Goal: Task Accomplishment & Management: Use online tool/utility

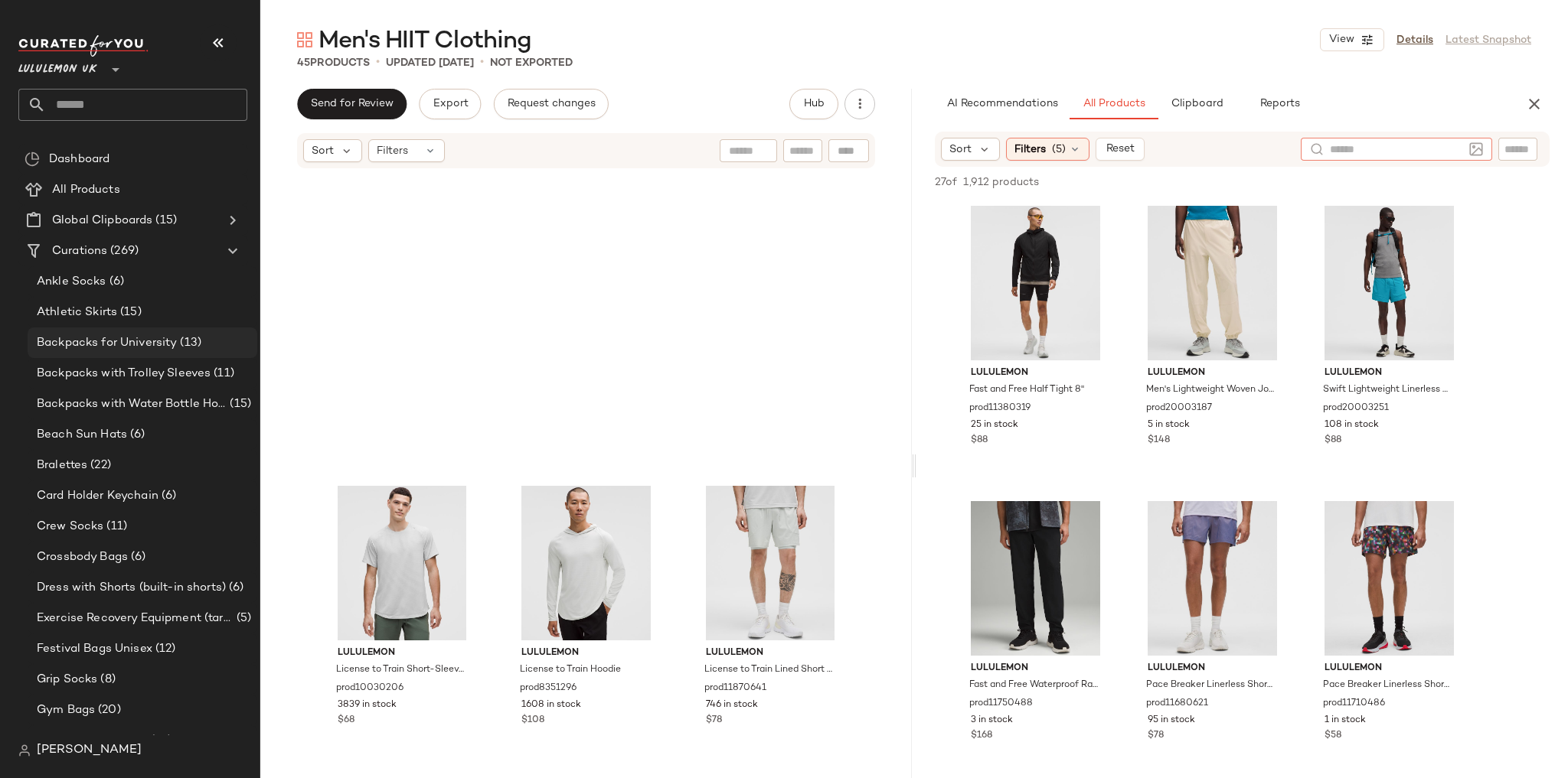
scroll to position [441, 0]
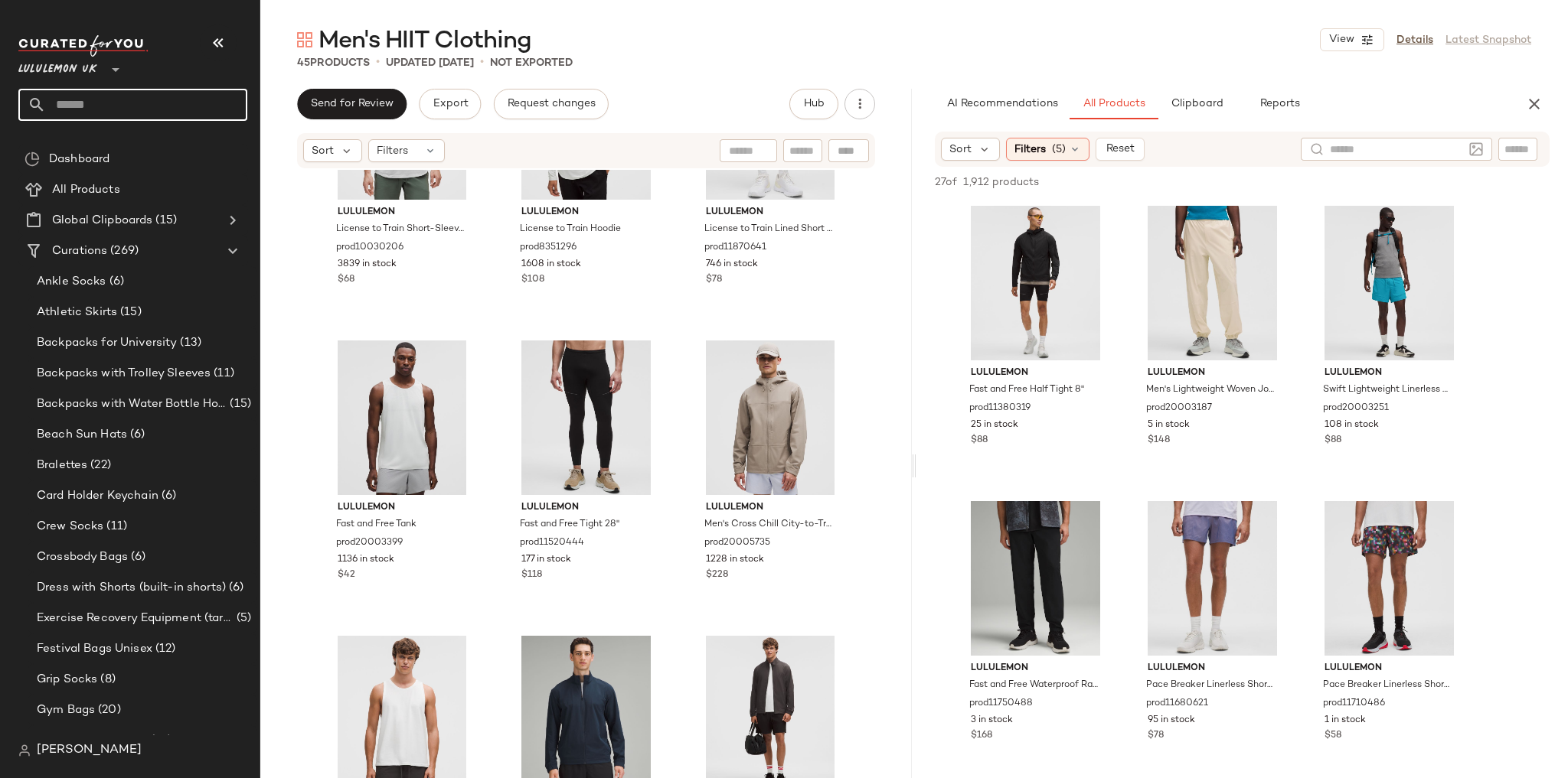
click at [157, 92] on input "text" at bounding box center [147, 105] width 202 height 32
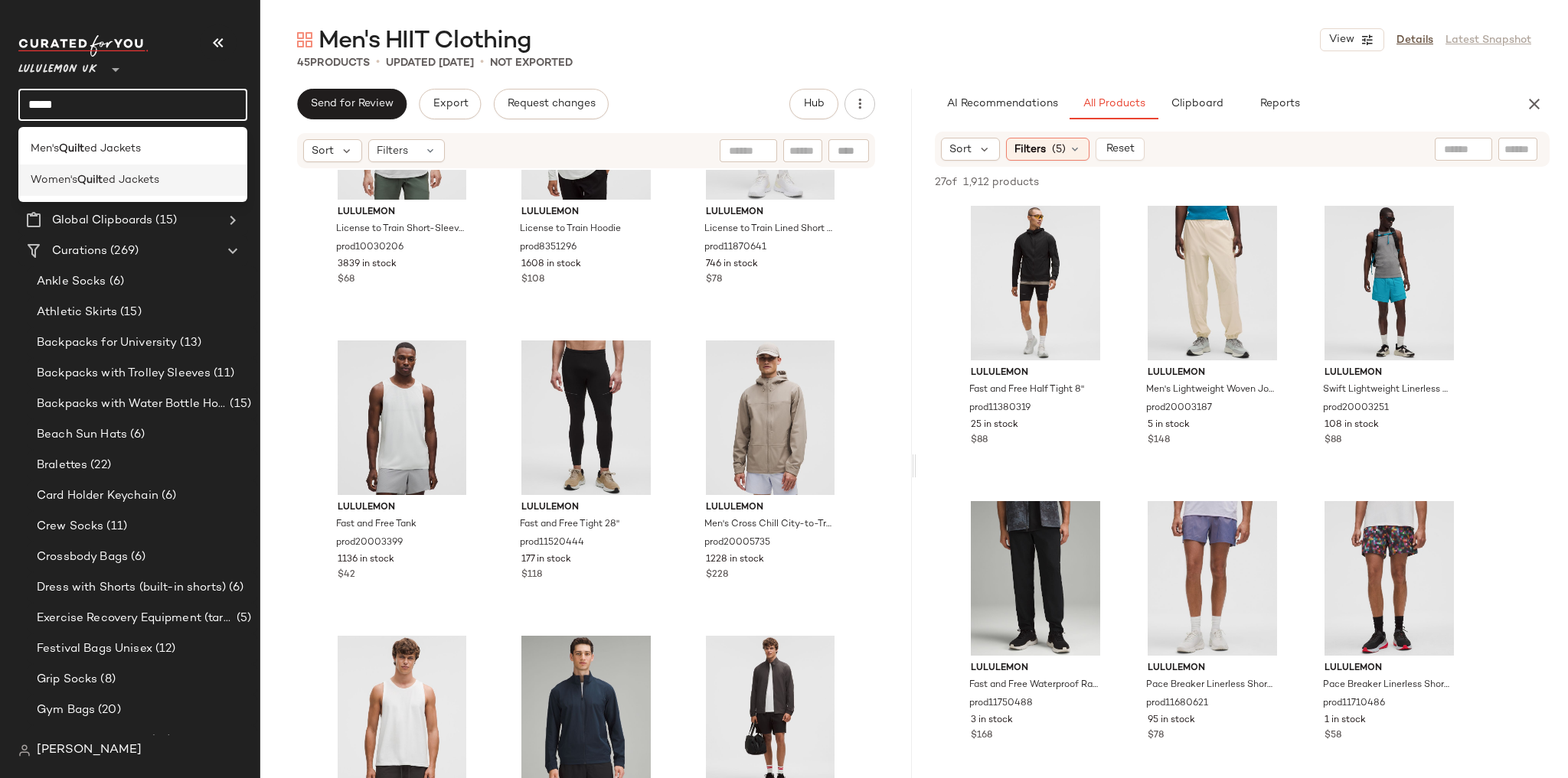
type input "*****"
click at [138, 171] on div "Women's Quilt ed Jackets" at bounding box center [133, 179] width 229 height 31
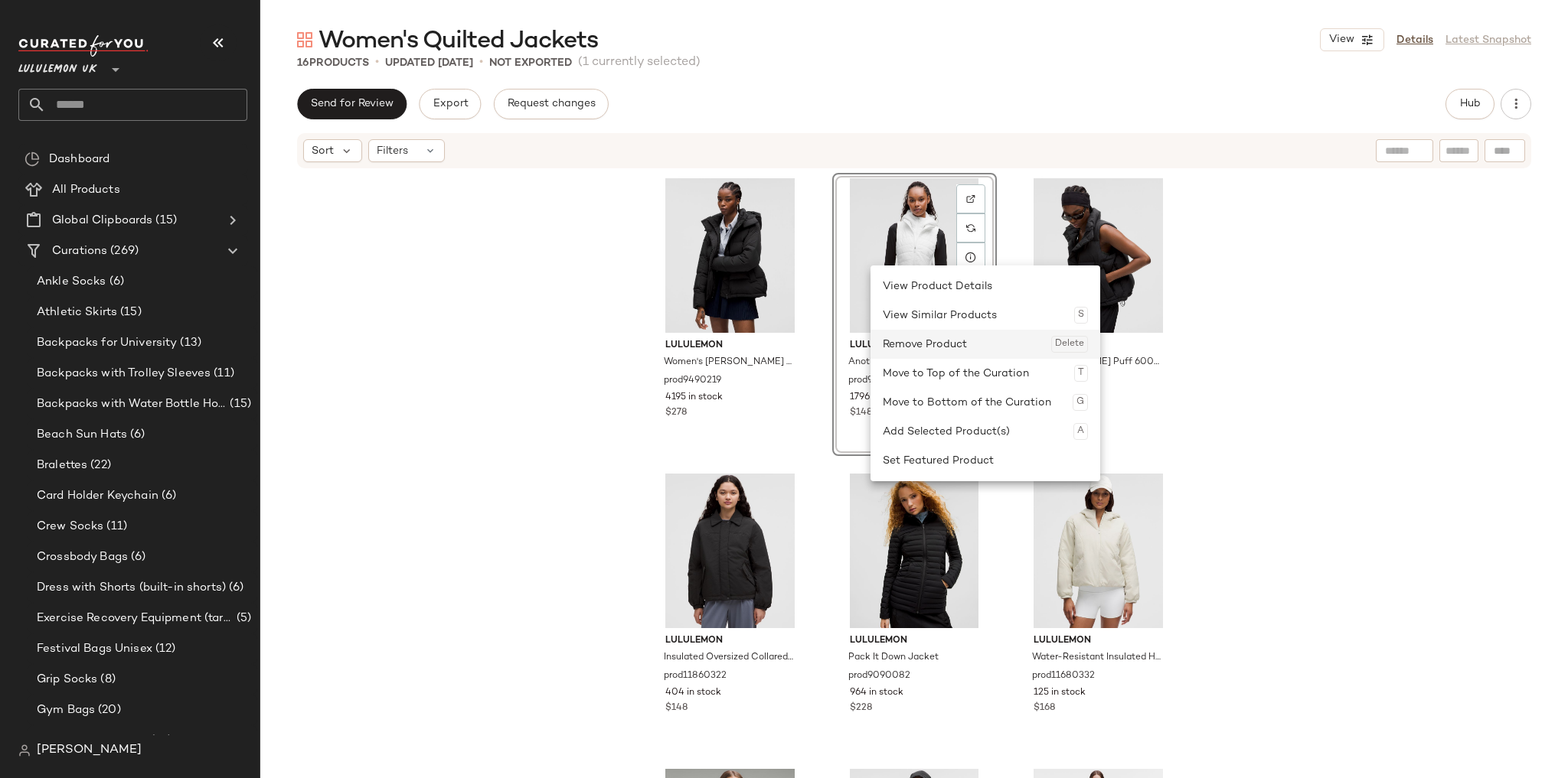
click at [917, 330] on div "Remove Product Delete" at bounding box center [985, 345] width 205 height 29
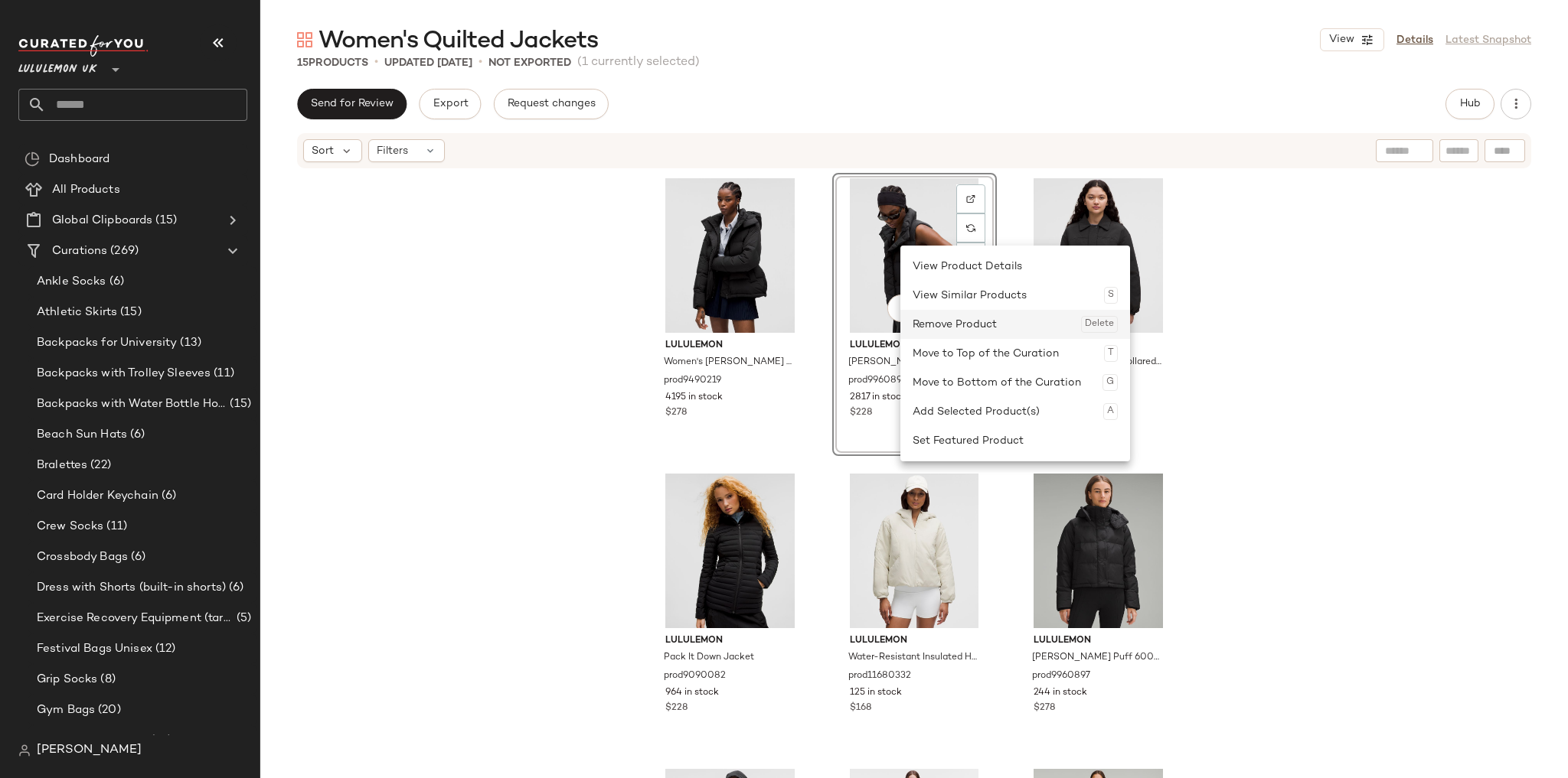
click at [943, 313] on div "Remove Product Delete" at bounding box center [1015, 324] width 205 height 29
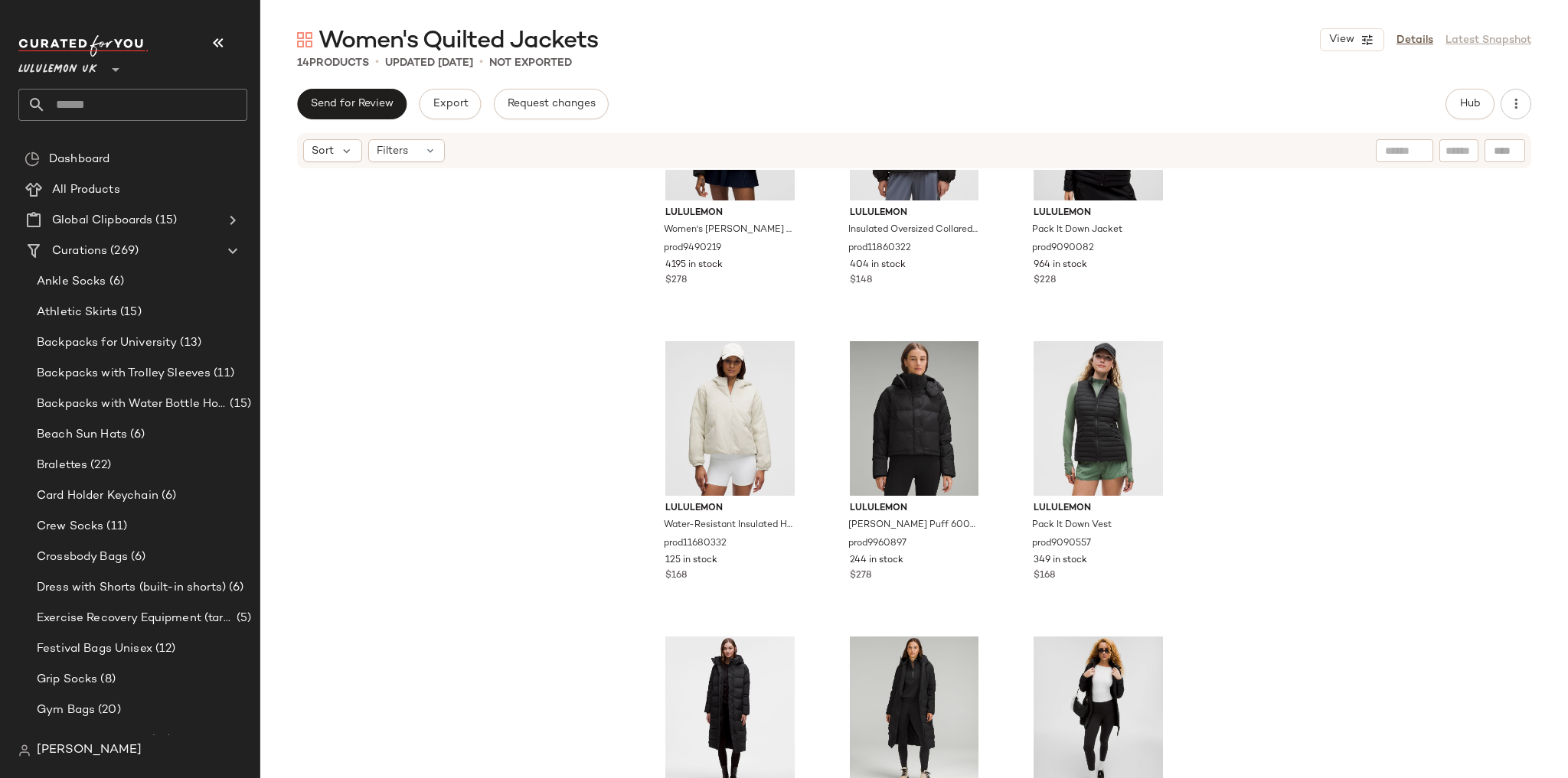
scroll to position [184, 0]
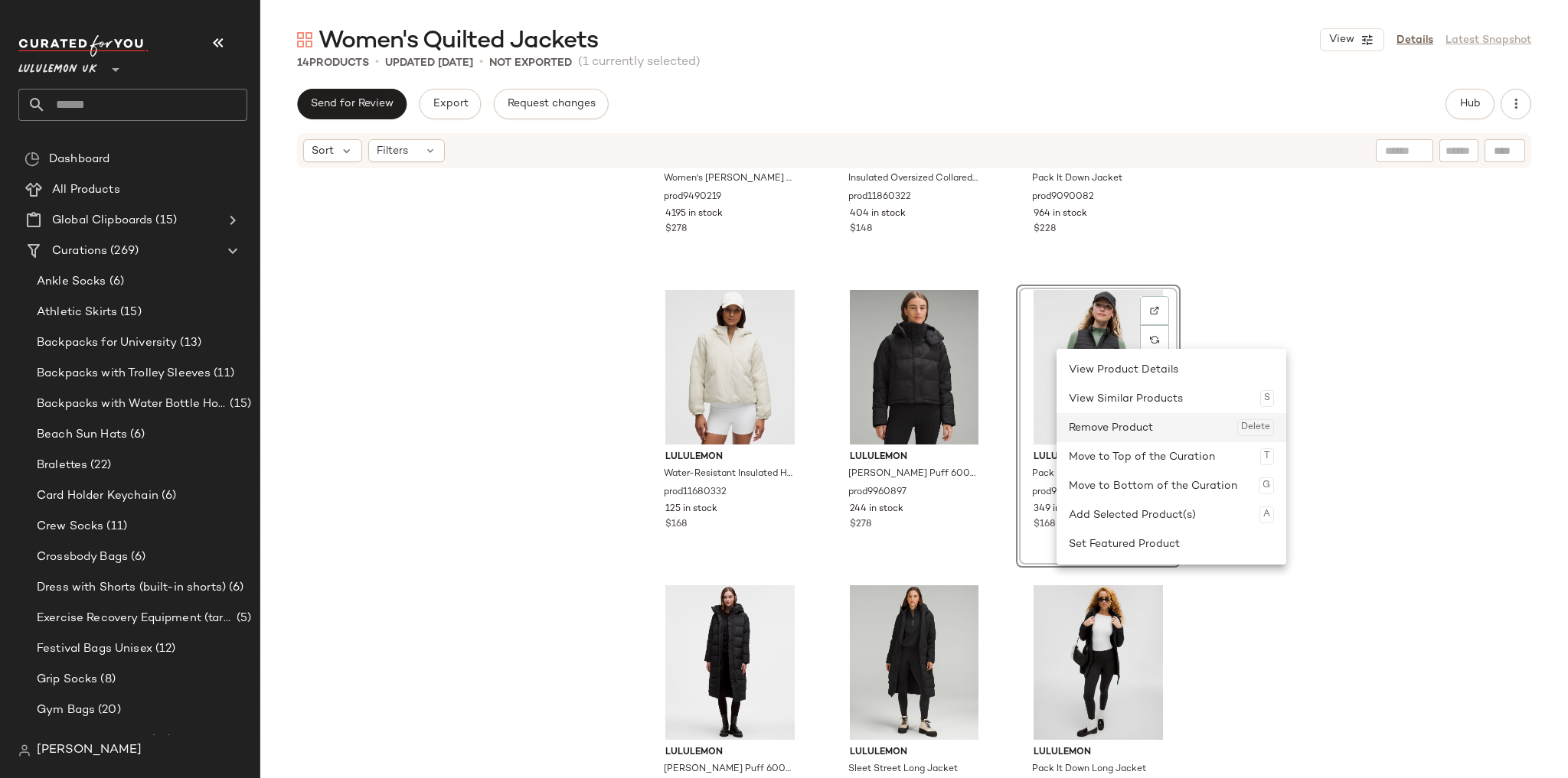
click at [1083, 422] on div "Remove Product Delete" at bounding box center [1172, 428] width 205 height 29
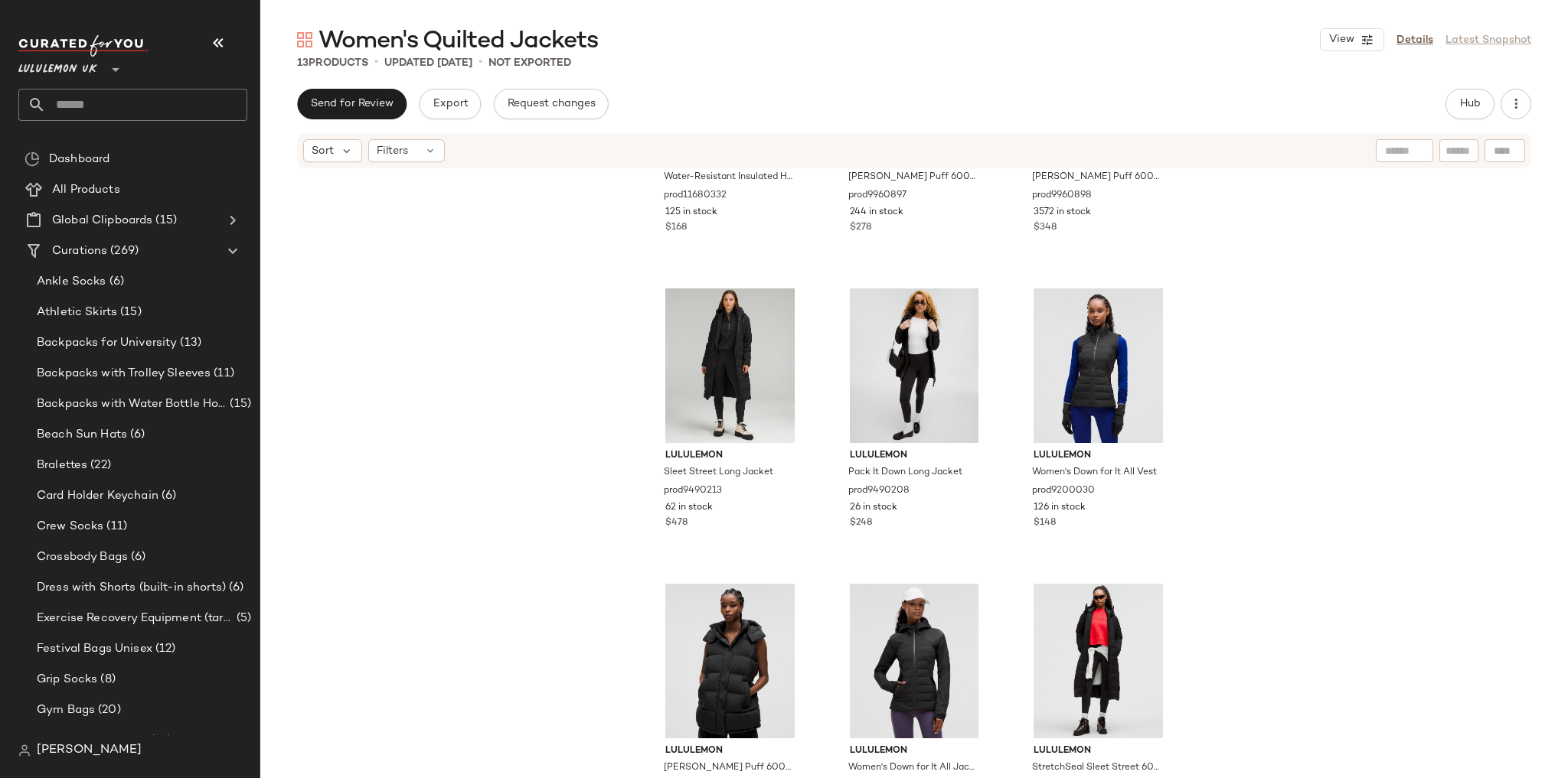
scroll to position [502, 0]
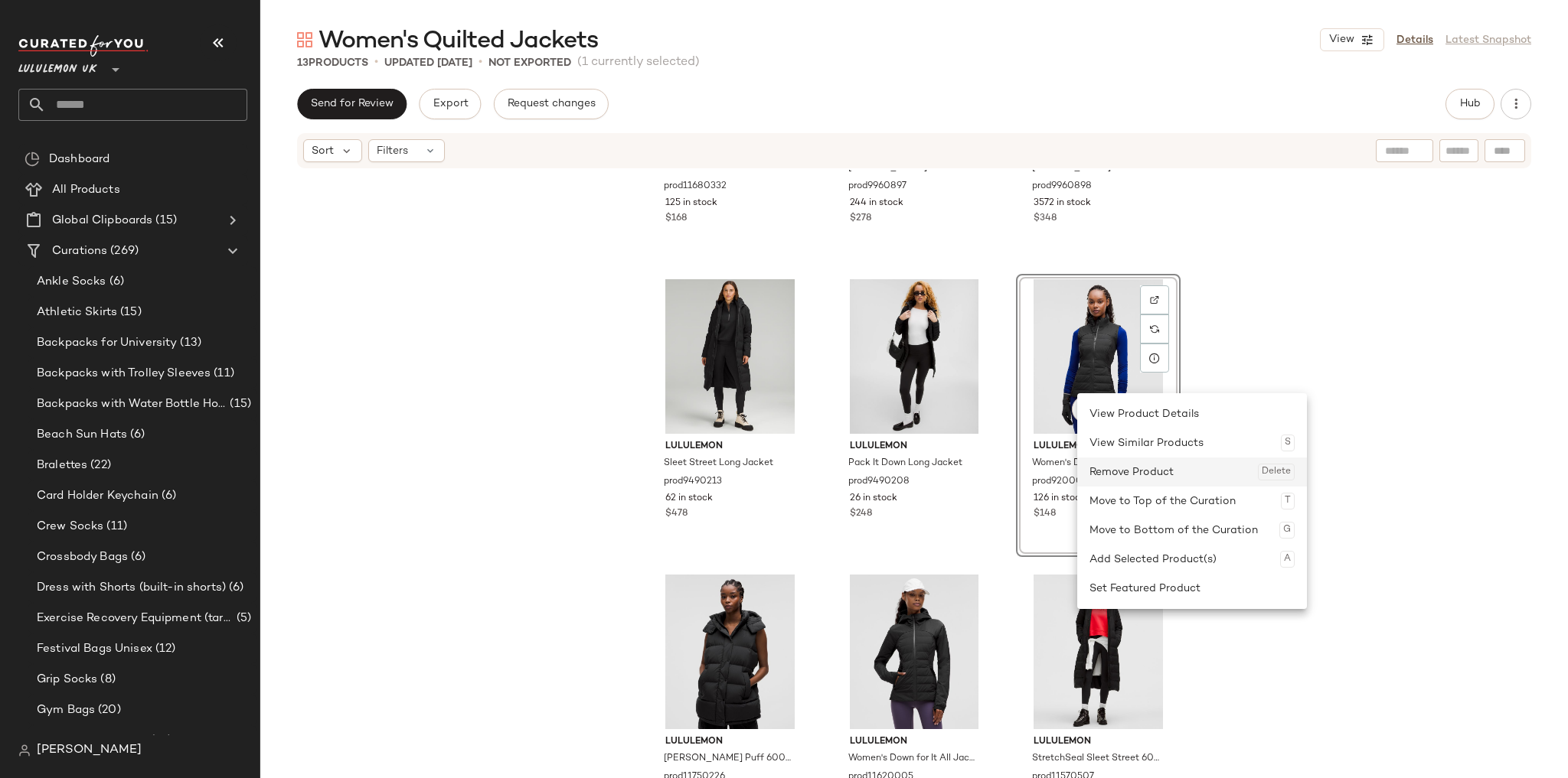
click at [1116, 466] on div "Remove Product Delete" at bounding box center [1192, 472] width 205 height 29
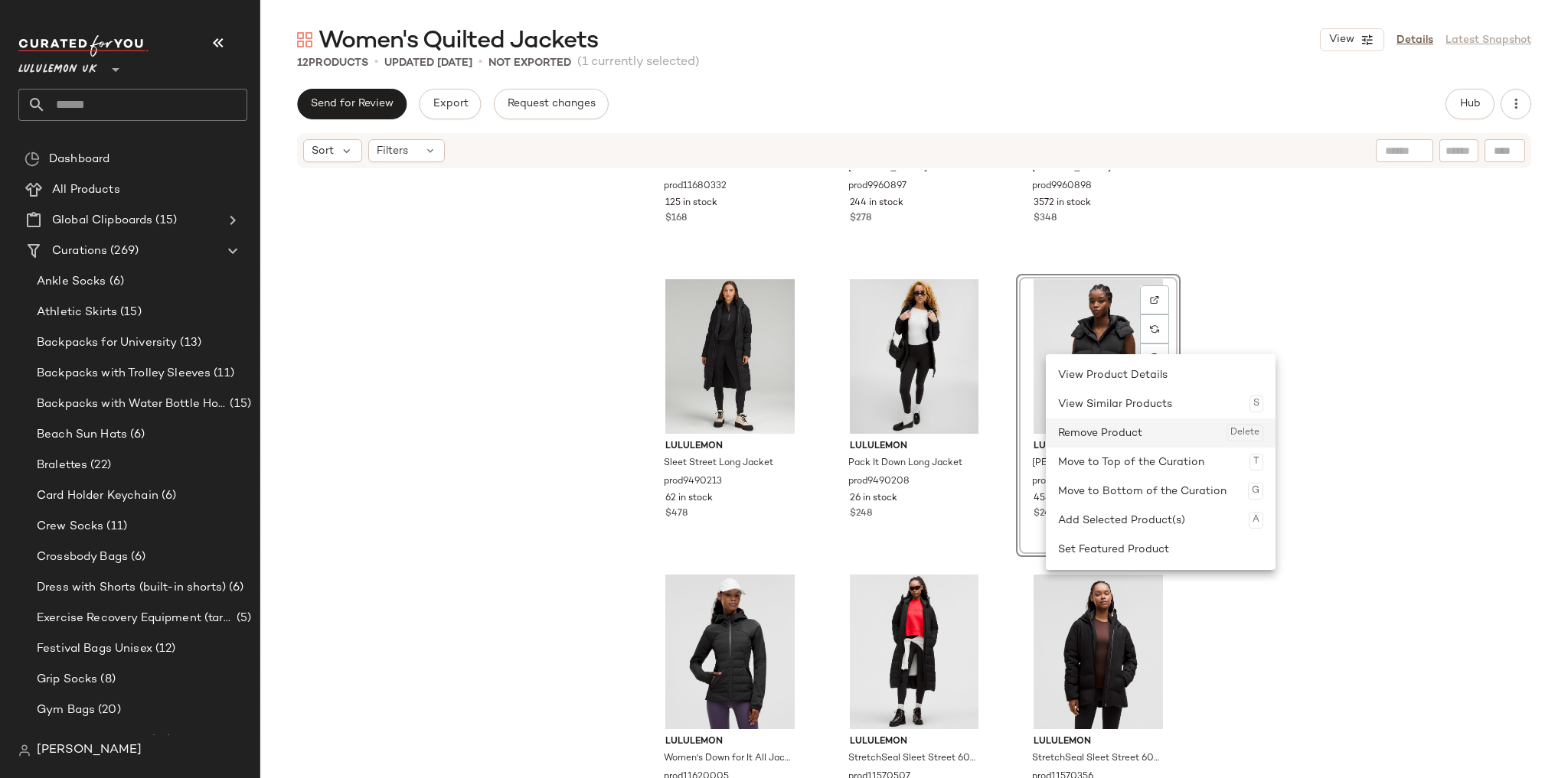
click at [1112, 425] on div "Remove Product Delete" at bounding box center [1161, 433] width 205 height 29
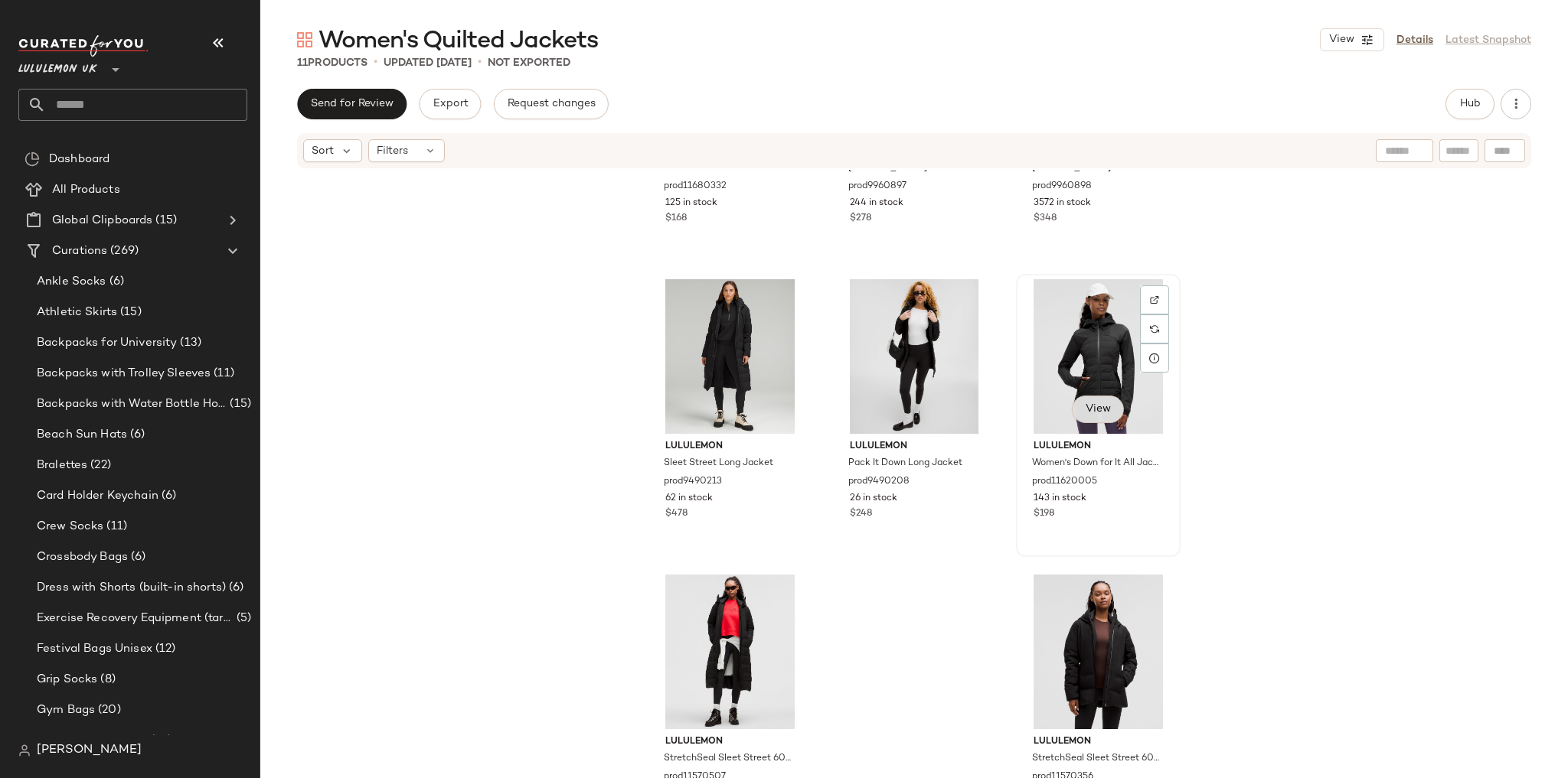
scroll to position [529, 0]
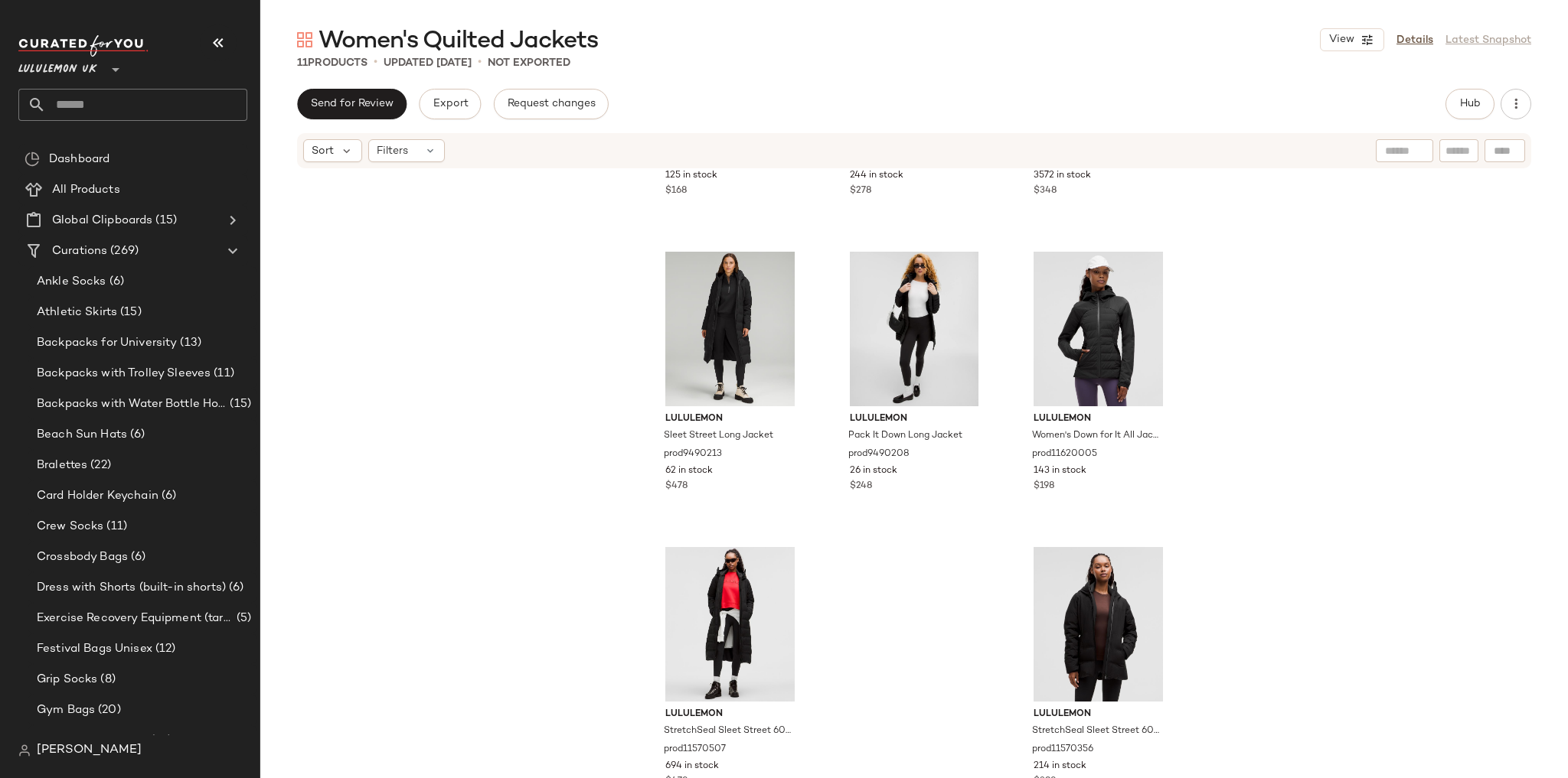
drag, startPoint x: 1338, startPoint y: 400, endPoint x: 1296, endPoint y: 385, distance: 44.6
click at [1338, 400] on div "lululemon Water-Resistant Insulated Hooded Jacket prod11680332 125 in stock $16…" at bounding box center [914, 497] width 1308 height 654
click at [138, 113] on input "text" at bounding box center [147, 105] width 202 height 32
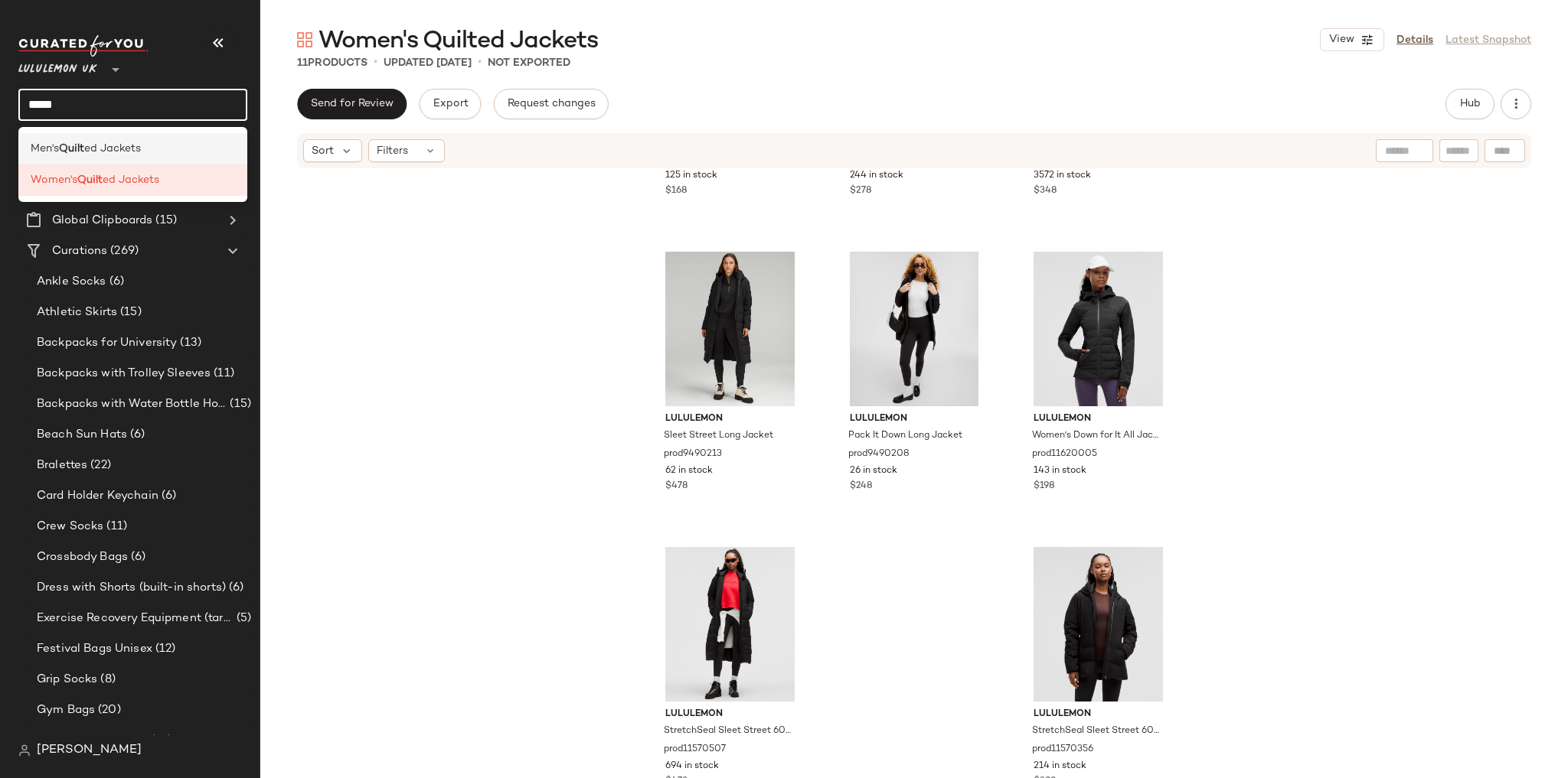
type input "*****"
click at [157, 139] on div "Men's Quilt ed Jackets" at bounding box center [133, 148] width 229 height 31
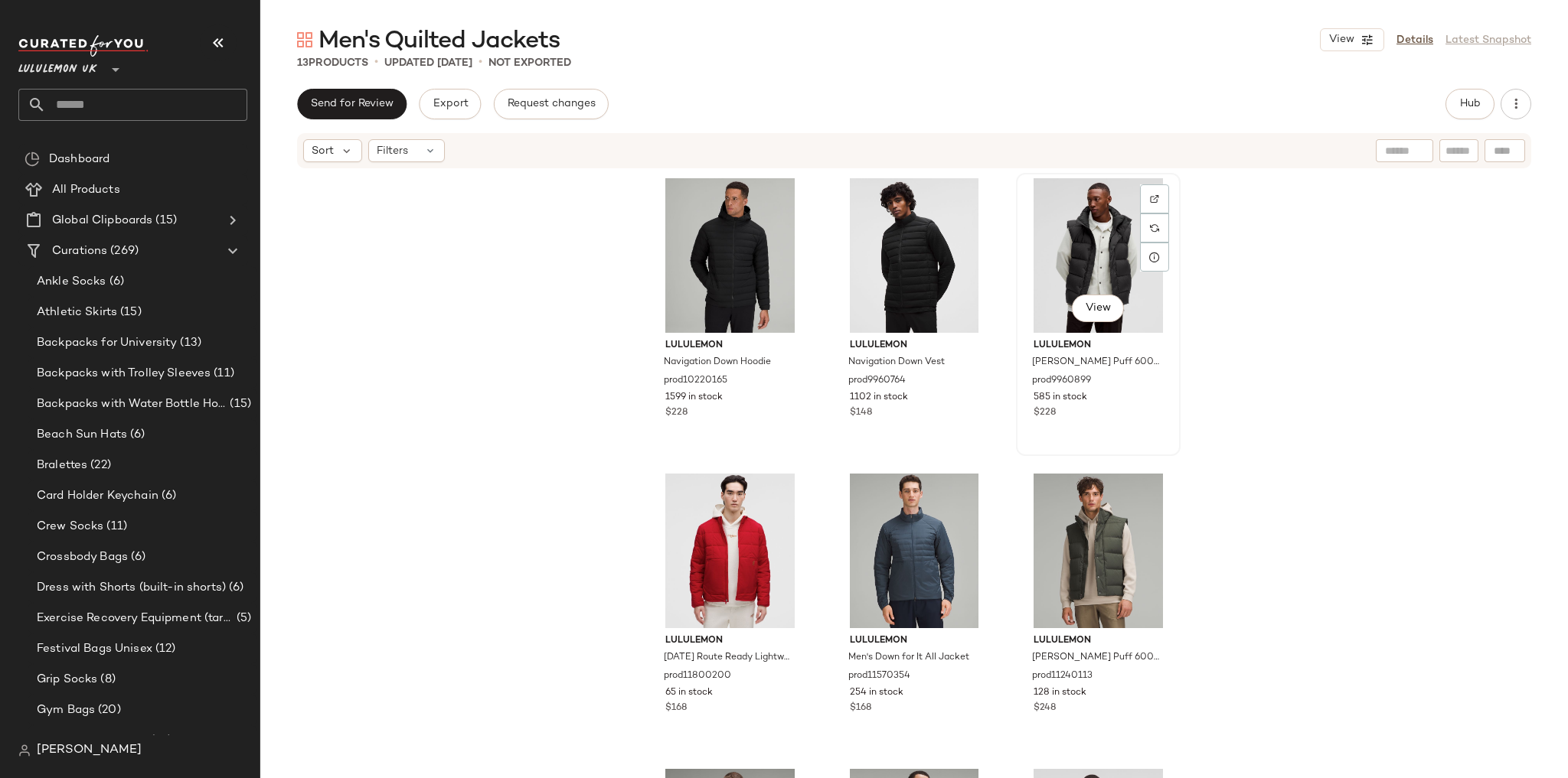
click at [1088, 270] on div "View" at bounding box center [1099, 256] width 154 height 155
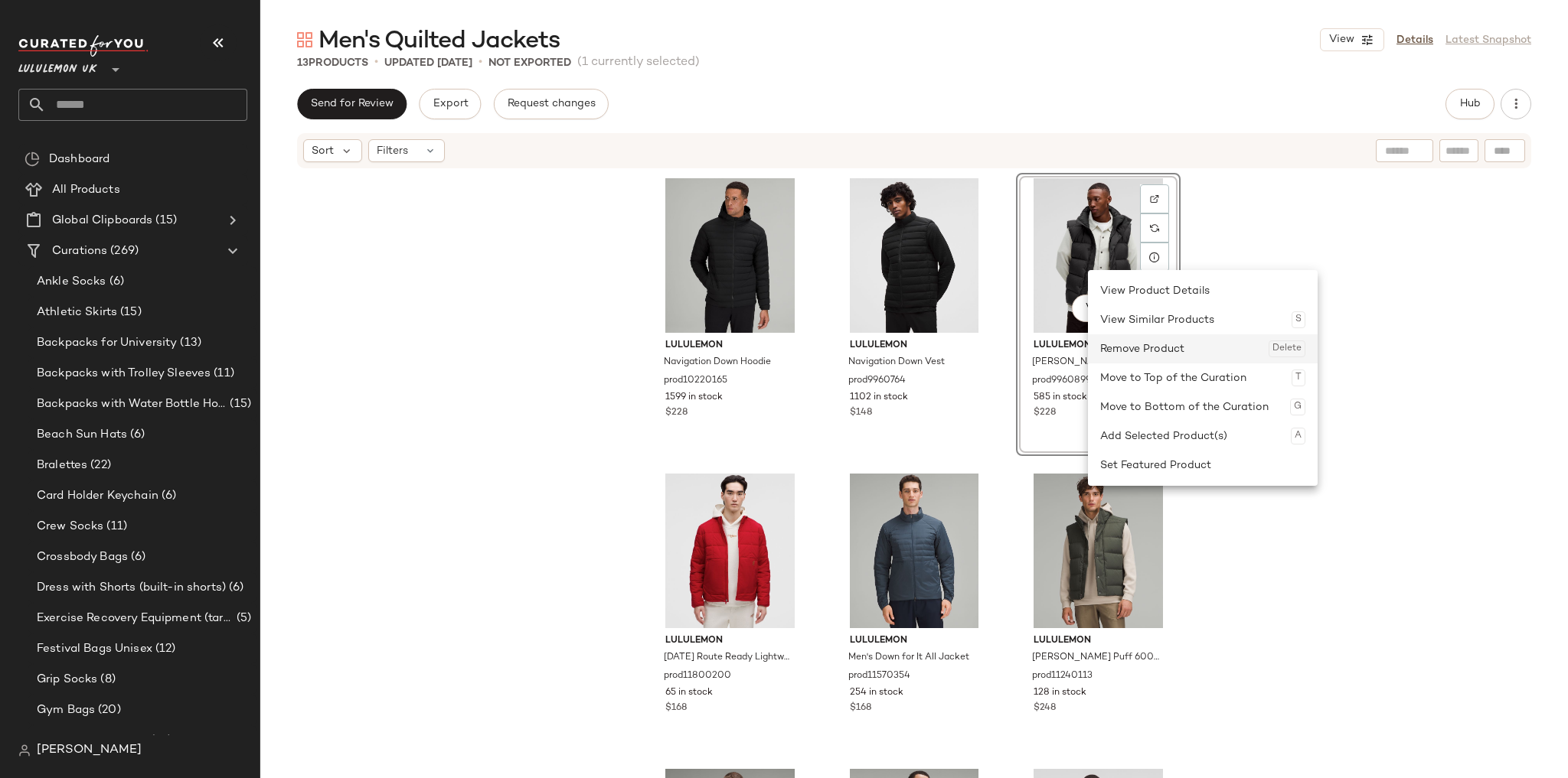
click at [1141, 353] on div "Remove Product Delete" at bounding box center [1203, 349] width 205 height 29
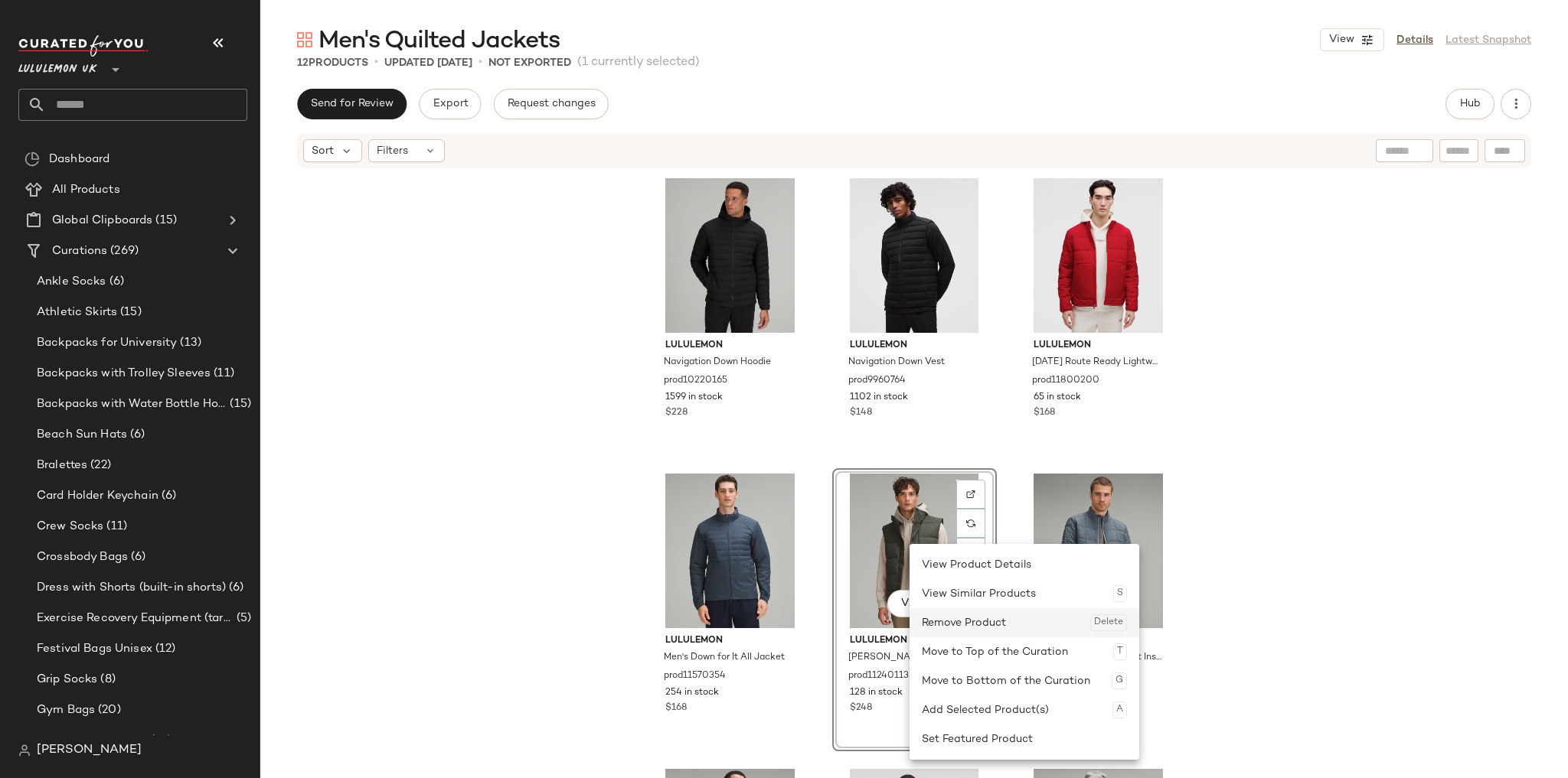
click at [950, 624] on div "Remove Product Delete" at bounding box center [1024, 622] width 205 height 29
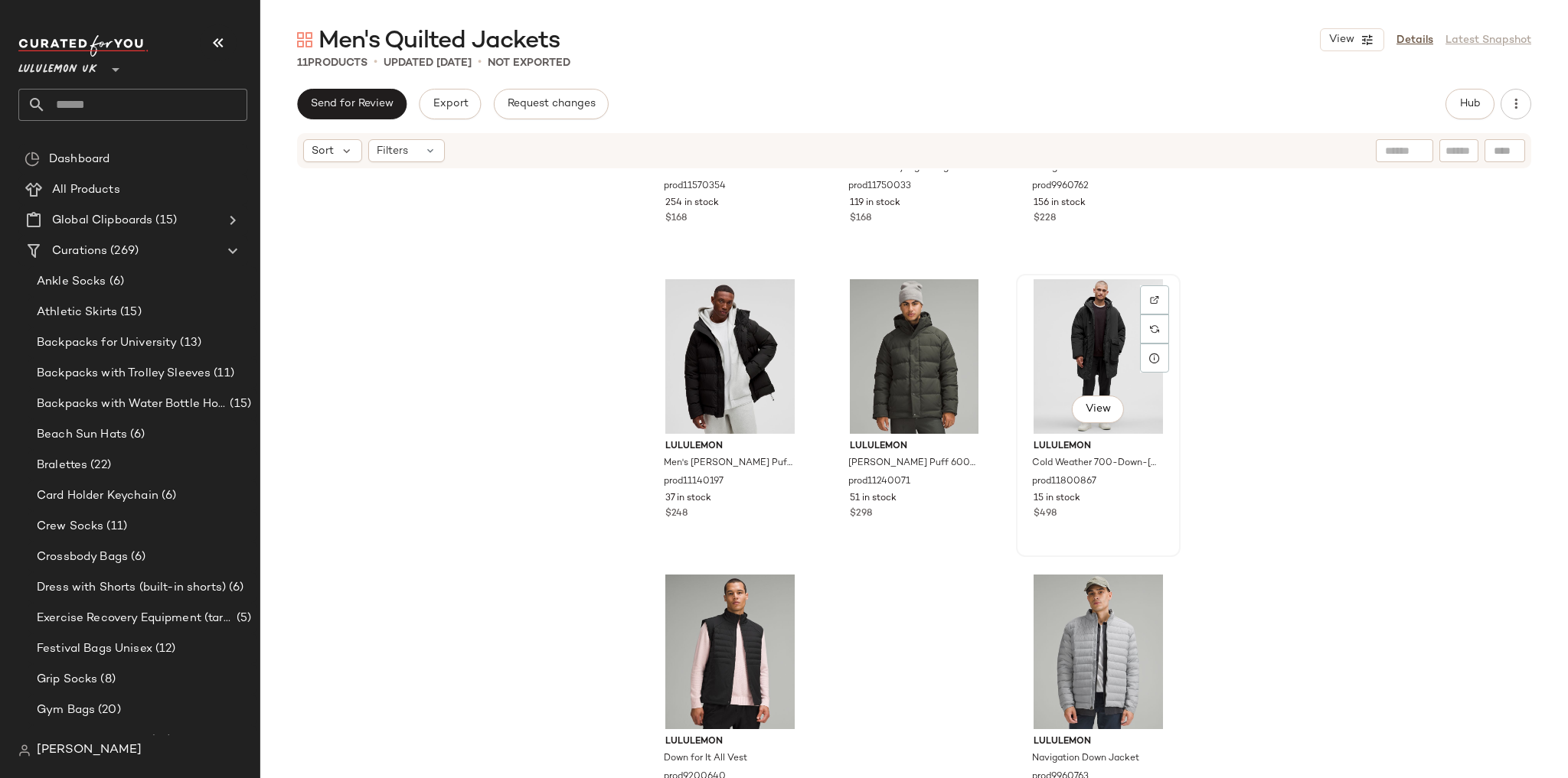
scroll to position [529, 0]
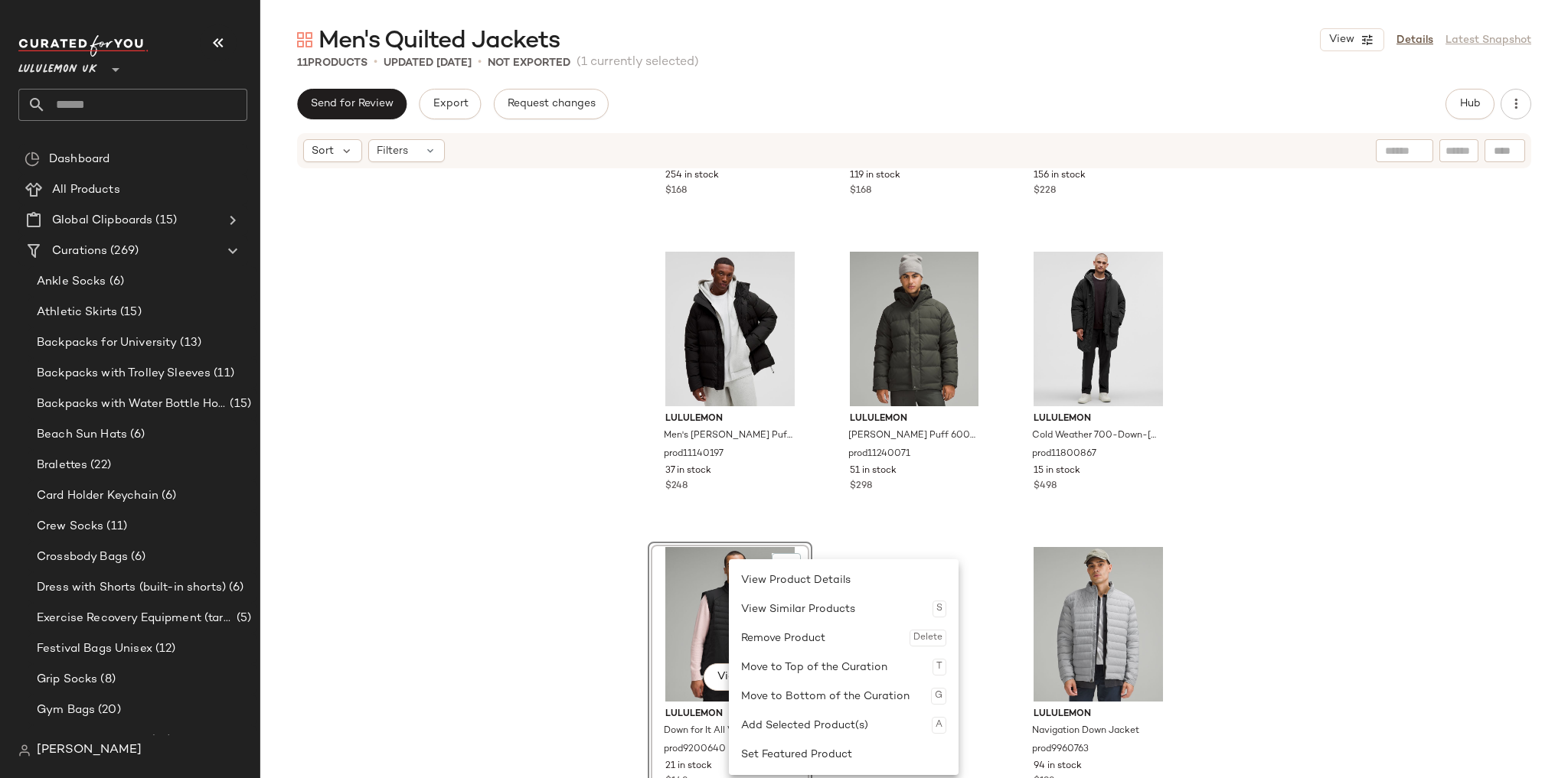
click at [766, 637] on div "Remove Product Delete" at bounding box center [844, 638] width 205 height 29
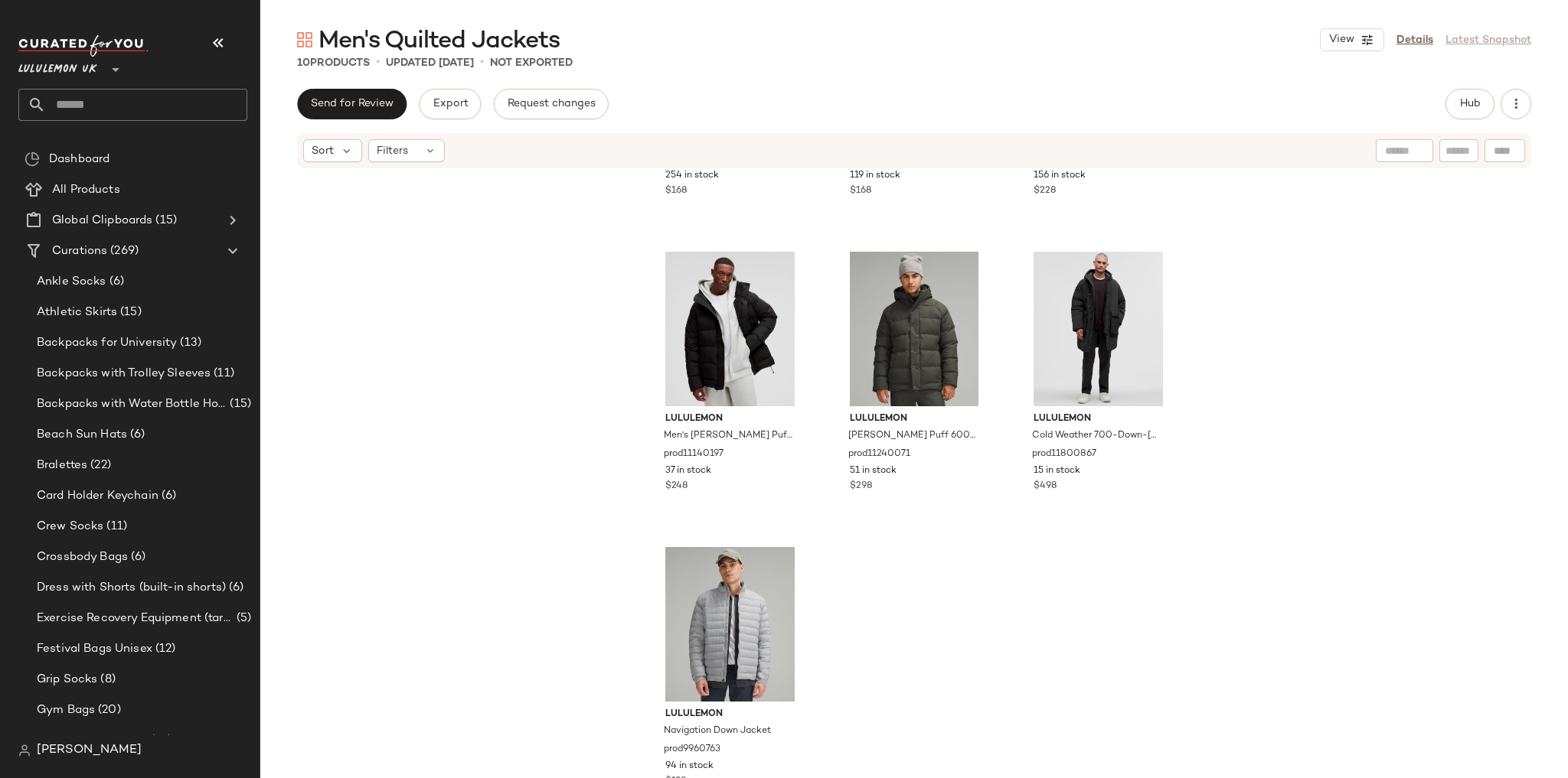
click at [1213, 446] on div "lululemon Men's Down for It All Jacket prod11570354 254 in stock $168 lululemon…" at bounding box center [914, 497] width 1308 height 654
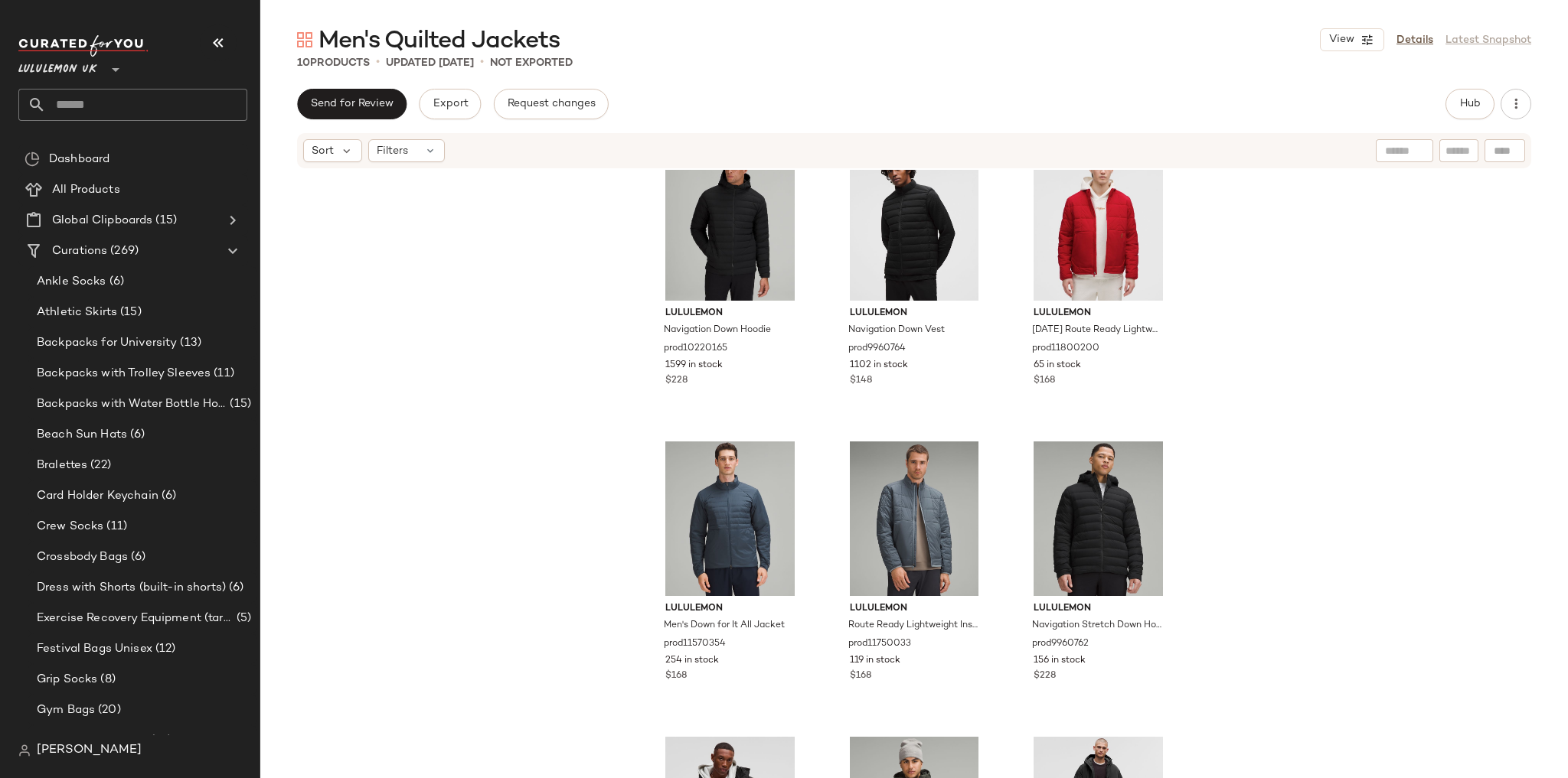
scroll to position [28, 0]
